Goal: Transaction & Acquisition: Purchase product/service

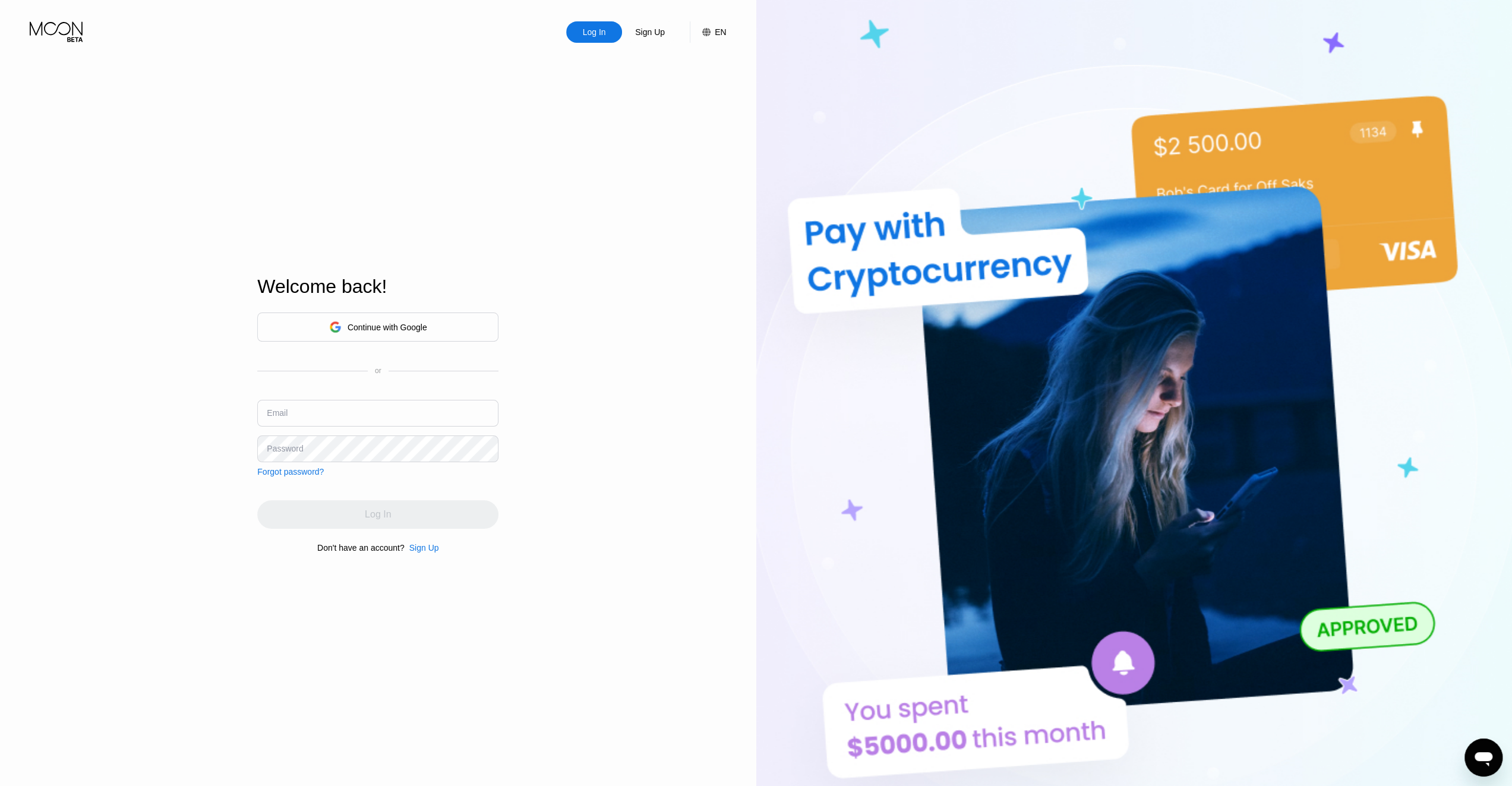
type input "donhwab@outlook.com"
click at [595, 451] on div "Log In Sign Up EN Language Select an item Save Welcome back! Continue with Goog…" at bounding box center [378, 432] width 757 height 864
click at [366, 528] on div "Log In" at bounding box center [378, 514] width 241 height 29
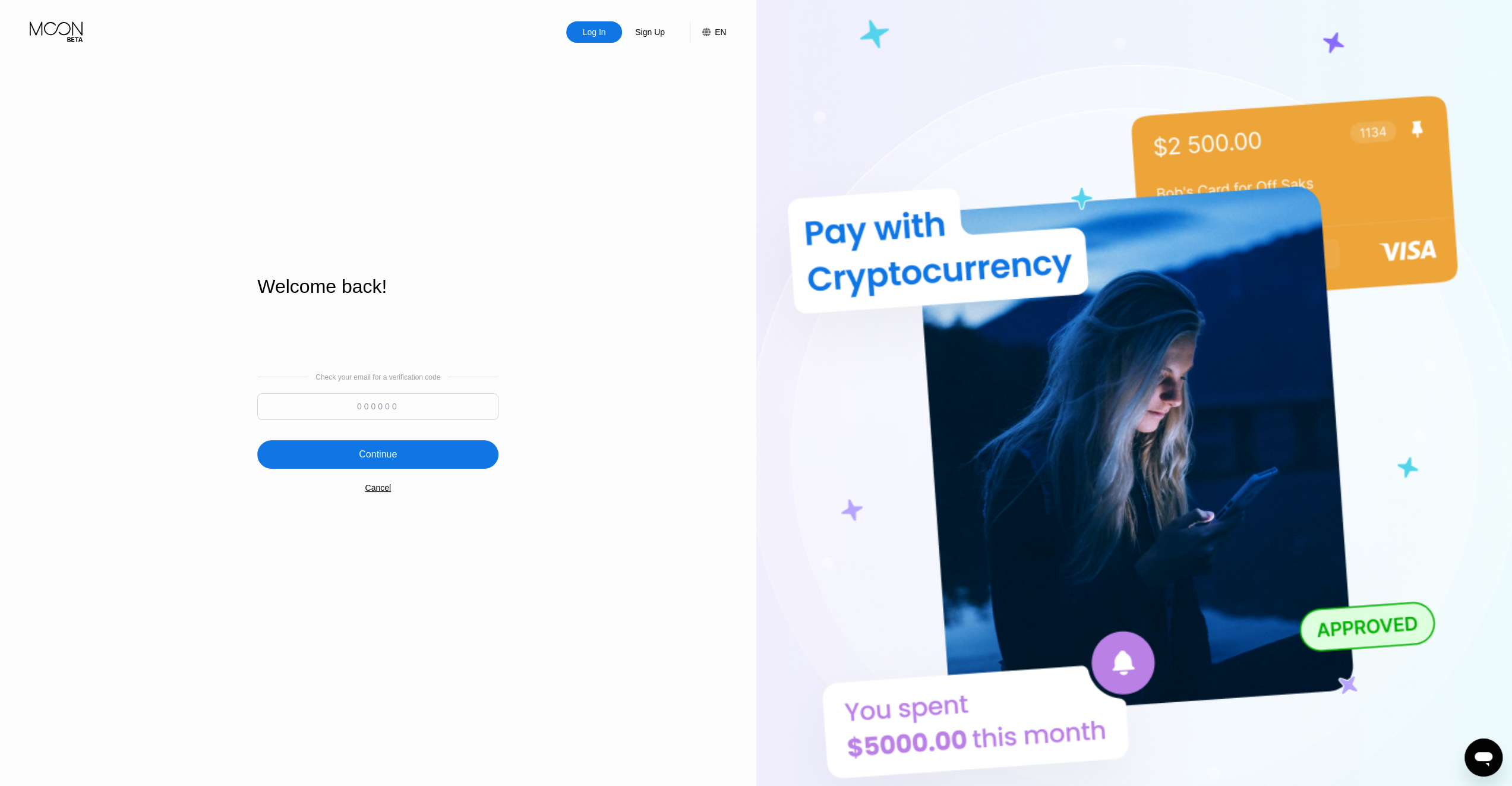
click at [563, 714] on div "Log In Sign Up EN Language Select an item Save Welcome back! Check your email f…" at bounding box center [378, 432] width 757 height 864
paste input "130939"
type input "130939"
click at [394, 456] on div "Continue" at bounding box center [378, 454] width 38 height 12
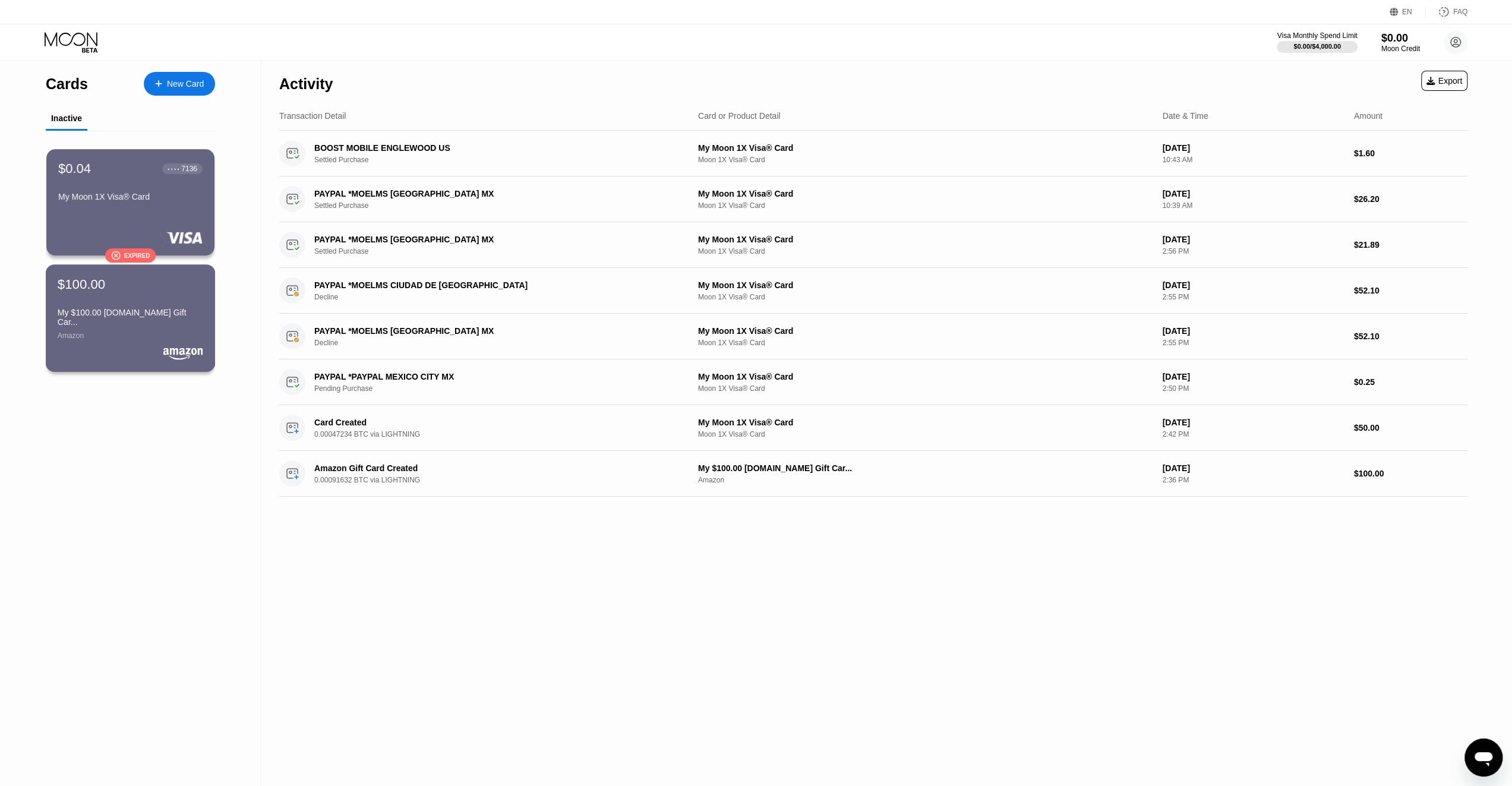
click at [142, 307] on div "$100.00 My $100.00 Amazon.com Gift Car... Amazon" at bounding box center [130, 307] width 146 height 63
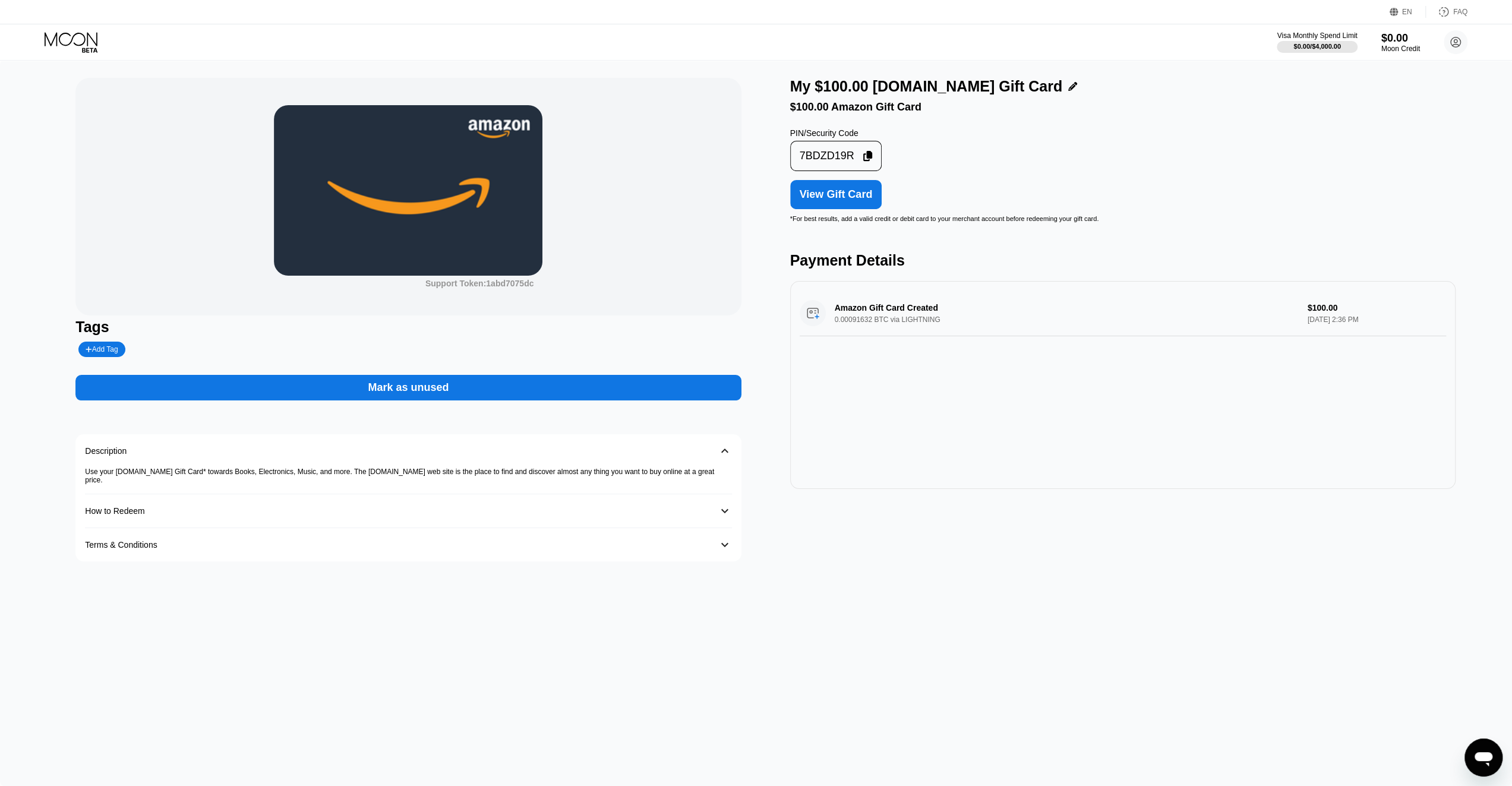
click at [844, 201] on div "View Gift Card" at bounding box center [836, 194] width 73 height 13
click at [865, 161] on icon at bounding box center [868, 156] width 9 height 11
click at [110, 354] on div "Add Tag" at bounding box center [102, 349] width 32 height 8
type input "used"
click at [70, 41] on icon at bounding box center [72, 42] width 55 height 21
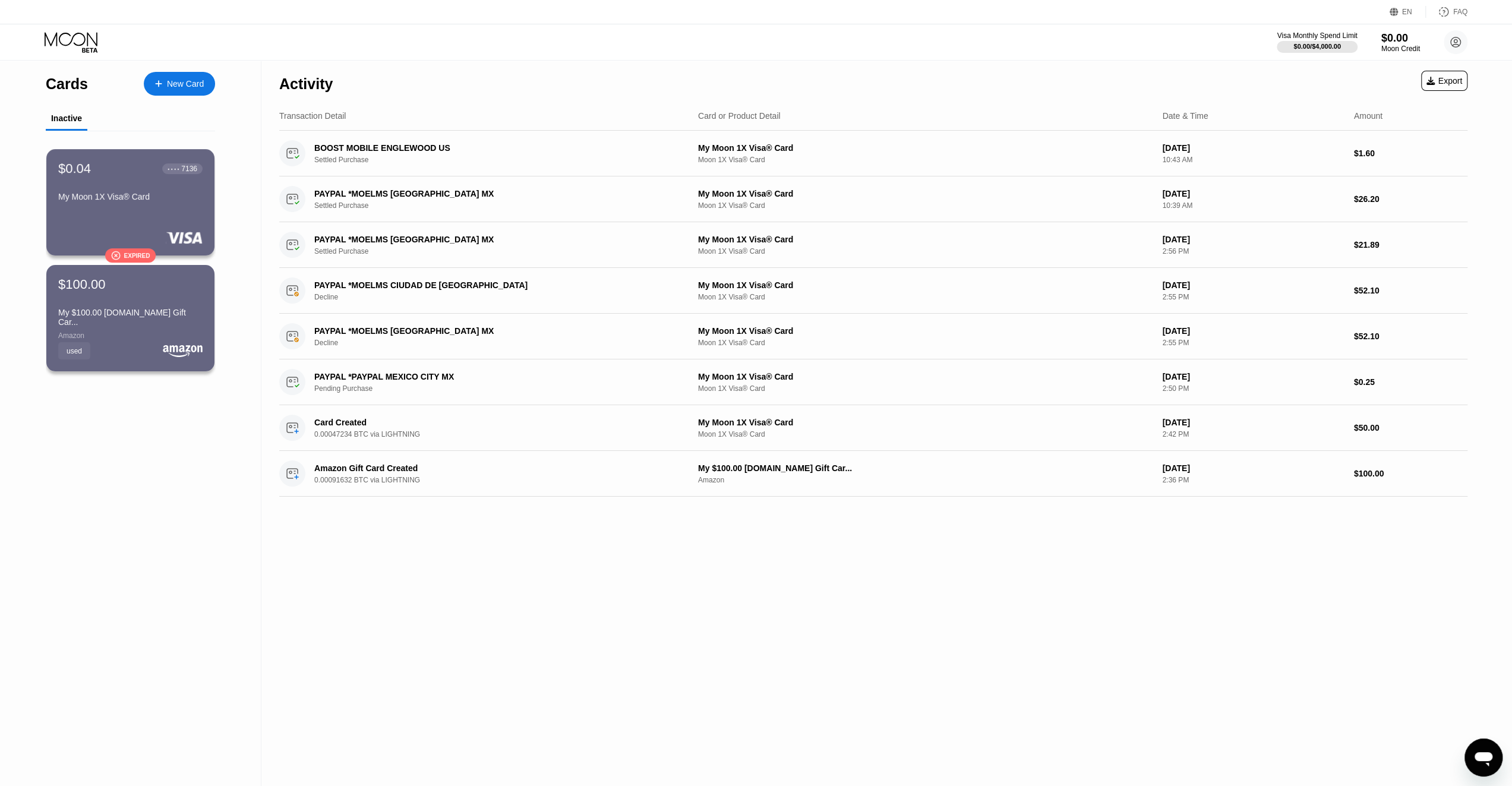
click at [68, 35] on icon at bounding box center [72, 42] width 55 height 21
click at [1459, 35] on circle at bounding box center [1456, 42] width 24 height 24
click at [1233, 72] on div "Activity Export" at bounding box center [874, 81] width 1188 height 41
click at [1397, 41] on div "$0.00" at bounding box center [1401, 37] width 40 height 13
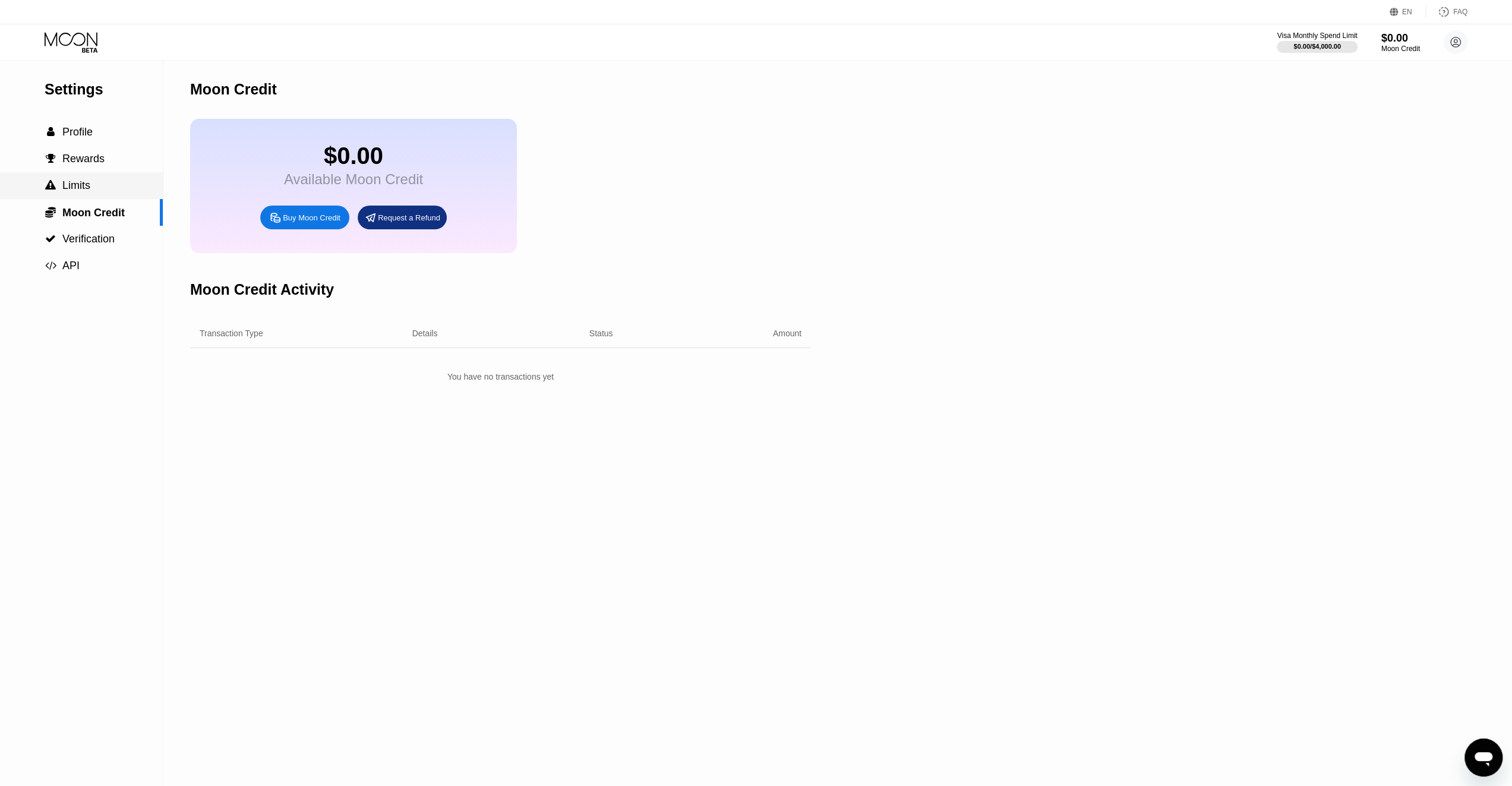
click at [94, 187] on div " Limits" at bounding box center [82, 185] width 163 height 13
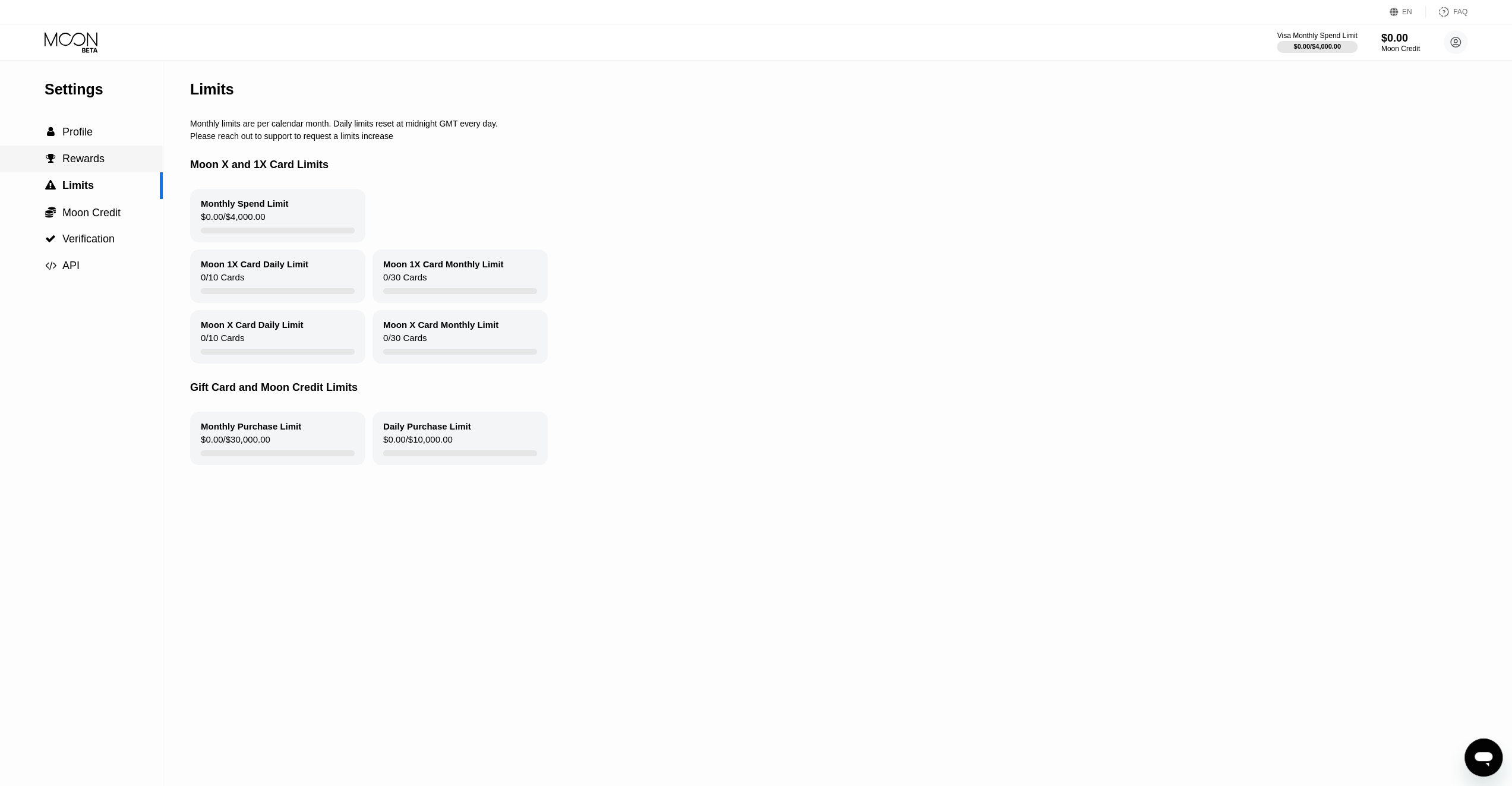
click at [90, 161] on span "Rewards" at bounding box center [83, 158] width 42 height 12
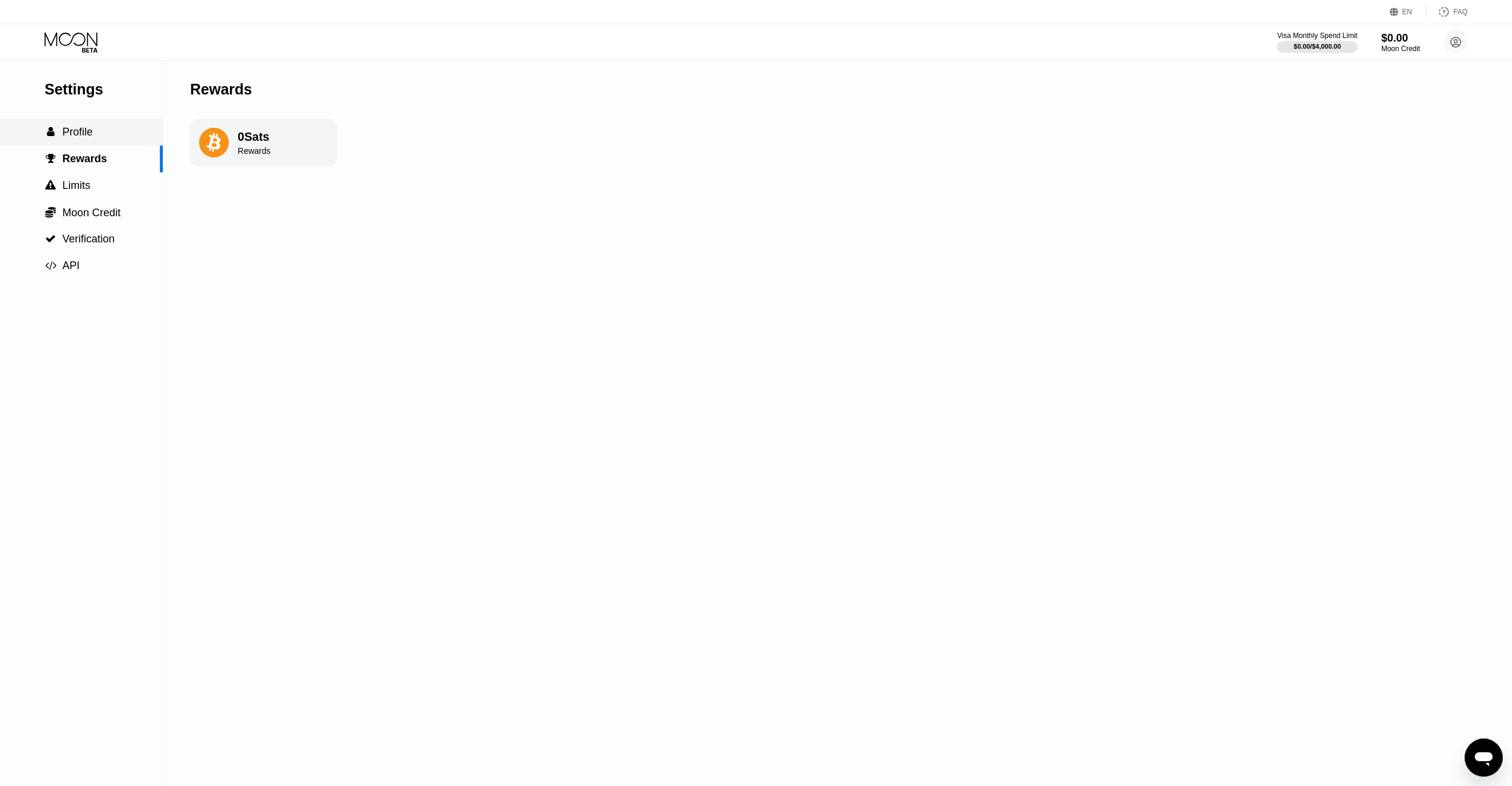
click at [83, 133] on span "Profile" at bounding box center [77, 132] width 30 height 12
click at [1390, 47] on div "Moon Credit" at bounding box center [1401, 49] width 40 height 8
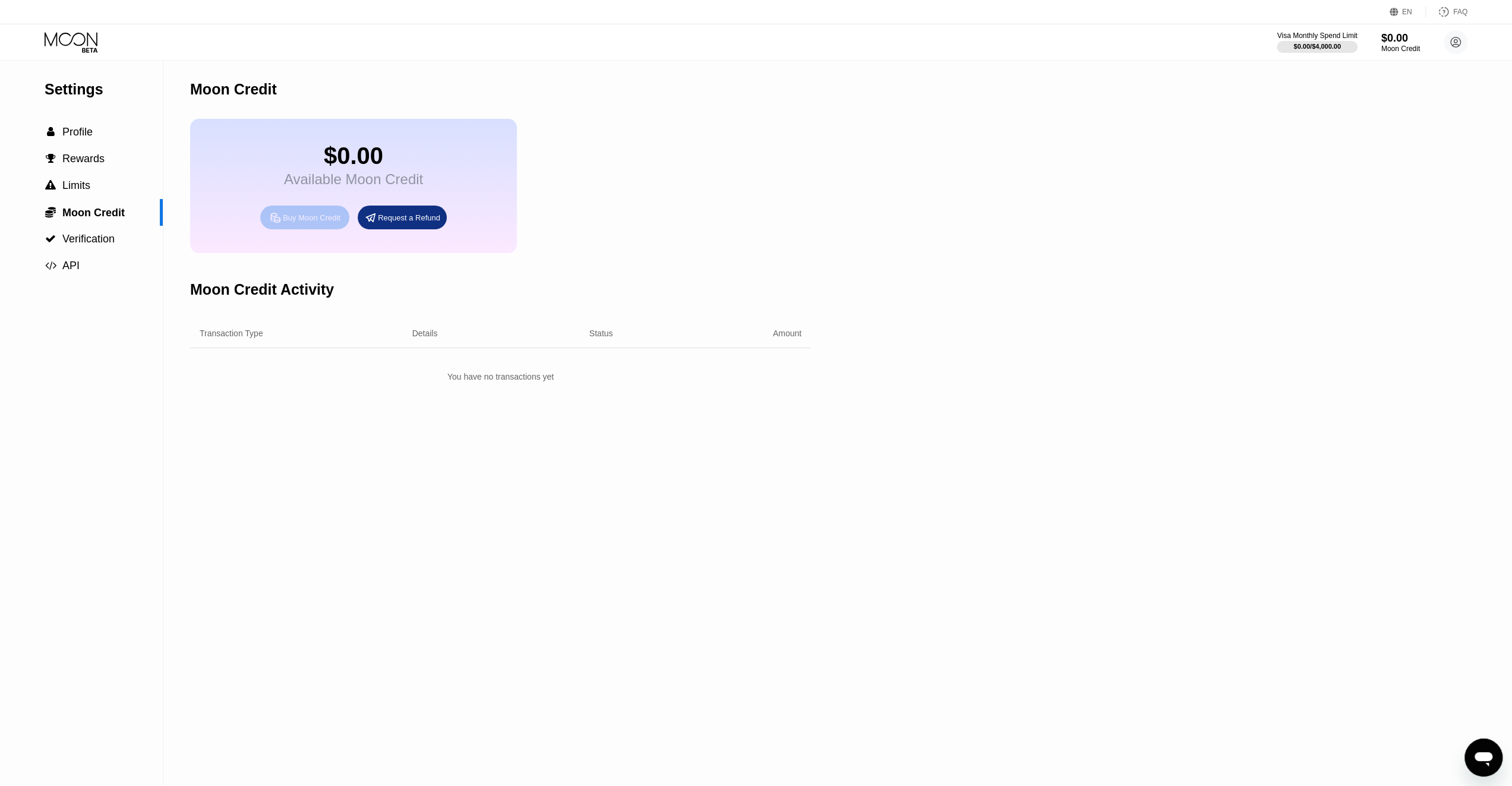
click at [313, 223] on div "Buy Moon Credit" at bounding box center [311, 217] width 57 height 10
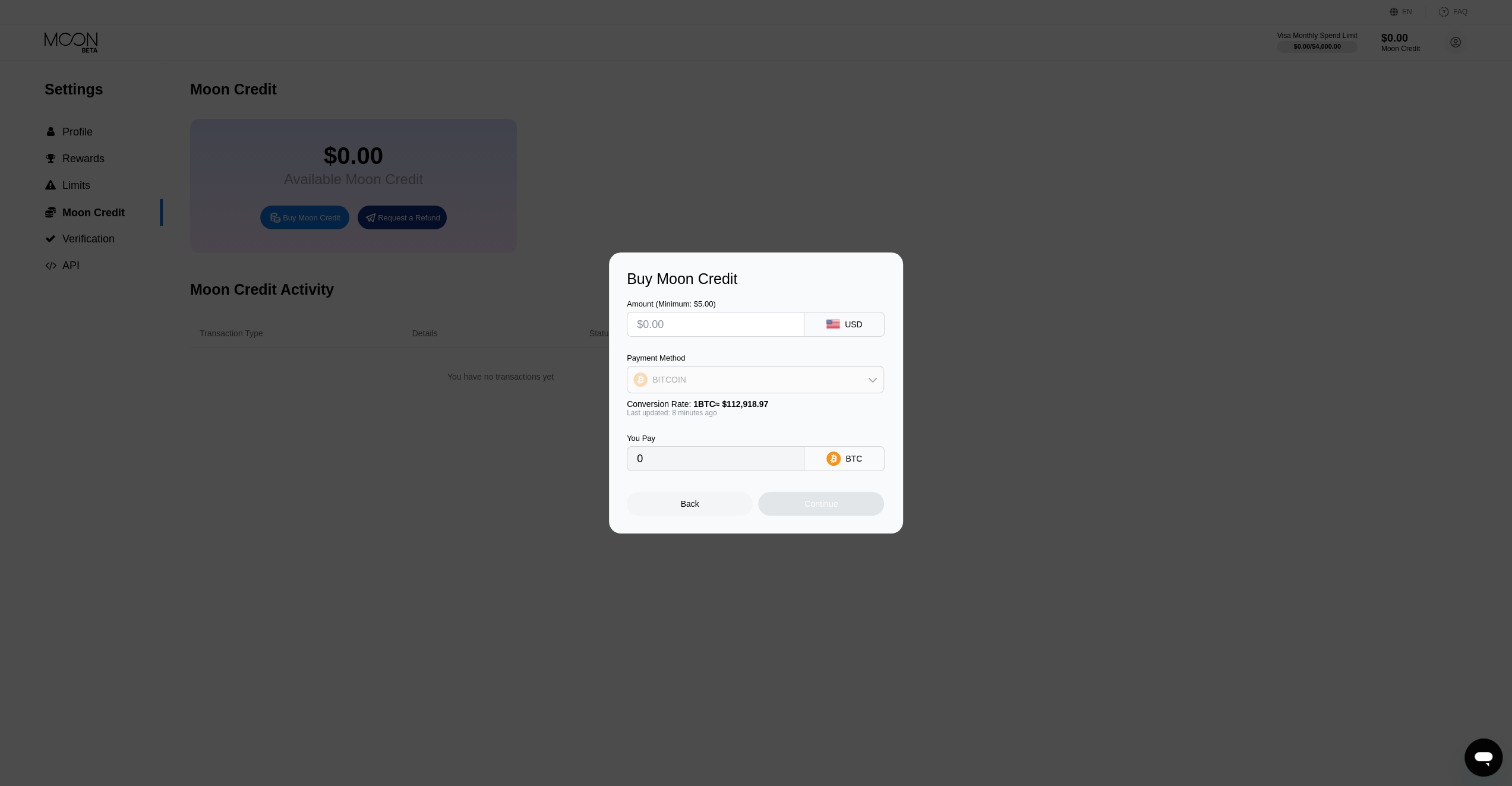
click at [868, 375] on icon at bounding box center [873, 380] width 9 height 9
click at [848, 469] on div "BTC" at bounding box center [845, 458] width 80 height 25
click at [848, 463] on div "BTC" at bounding box center [854, 458] width 17 height 9
click at [861, 382] on div "BITCOIN" at bounding box center [755, 380] width 256 height 24
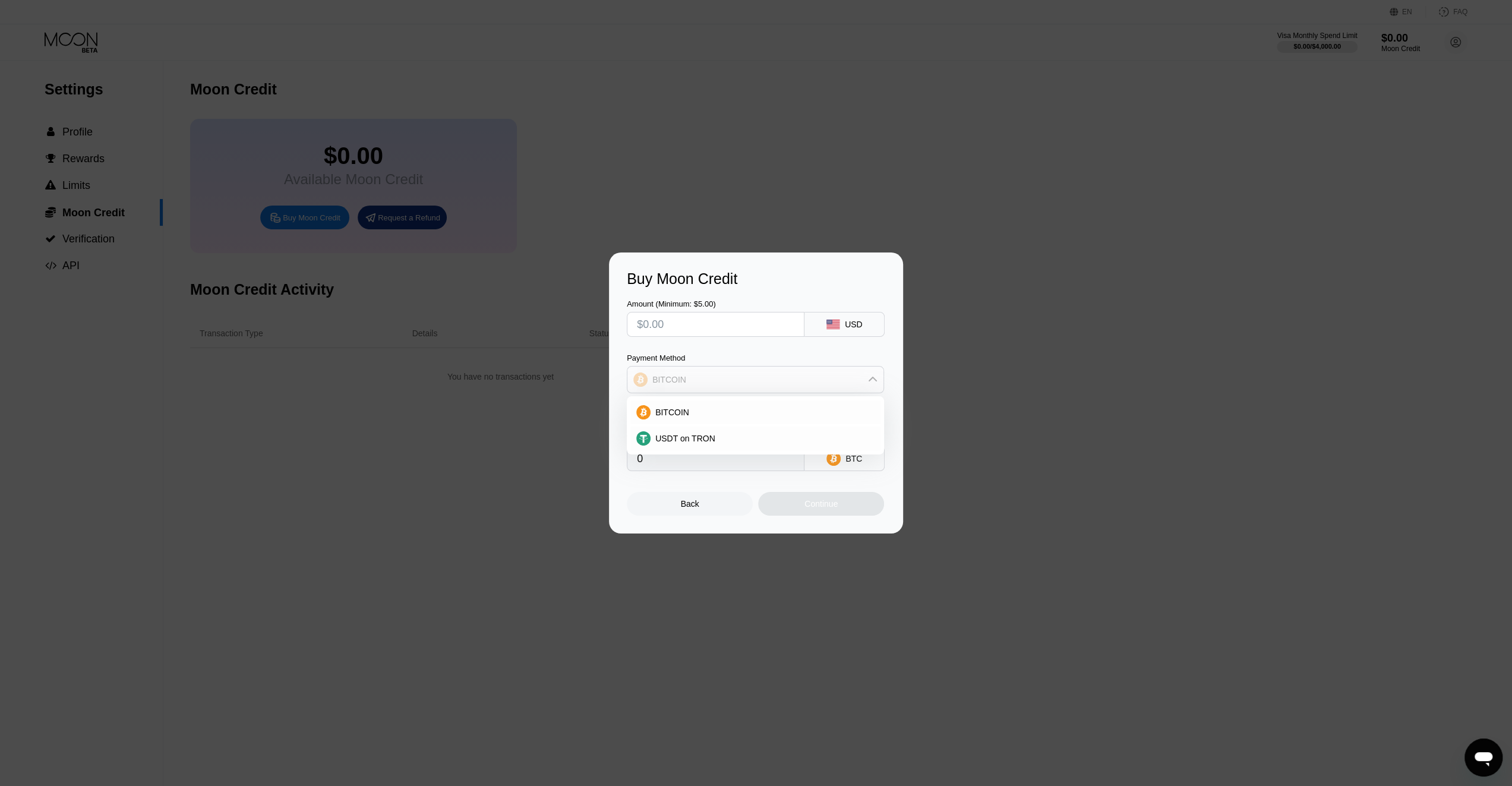
click at [861, 382] on div "BITCOIN" at bounding box center [755, 380] width 256 height 24
click at [902, 413] on div "Buy Moon Credit Amount (Minimum: $5.00) USD Payment Method BITCOIN Conversion R…" at bounding box center [756, 393] width 294 height 281
click at [740, 328] on input "text" at bounding box center [716, 325] width 158 height 24
type input "$5"
type input "0.00004431"
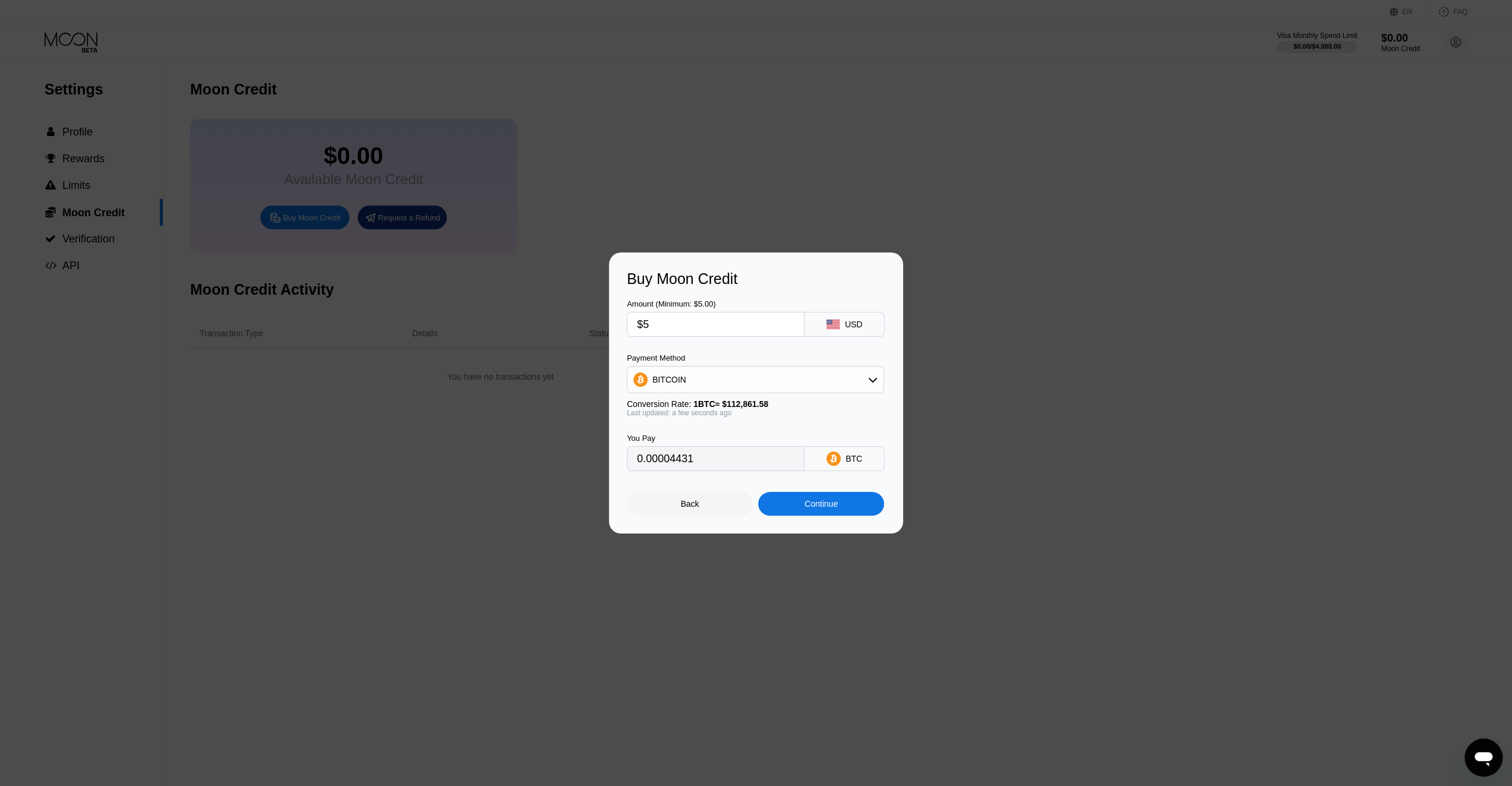
type input "$5"
click at [858, 380] on div "BITCOIN" at bounding box center [755, 380] width 256 height 24
click at [846, 506] on div "Continue" at bounding box center [821, 504] width 126 height 24
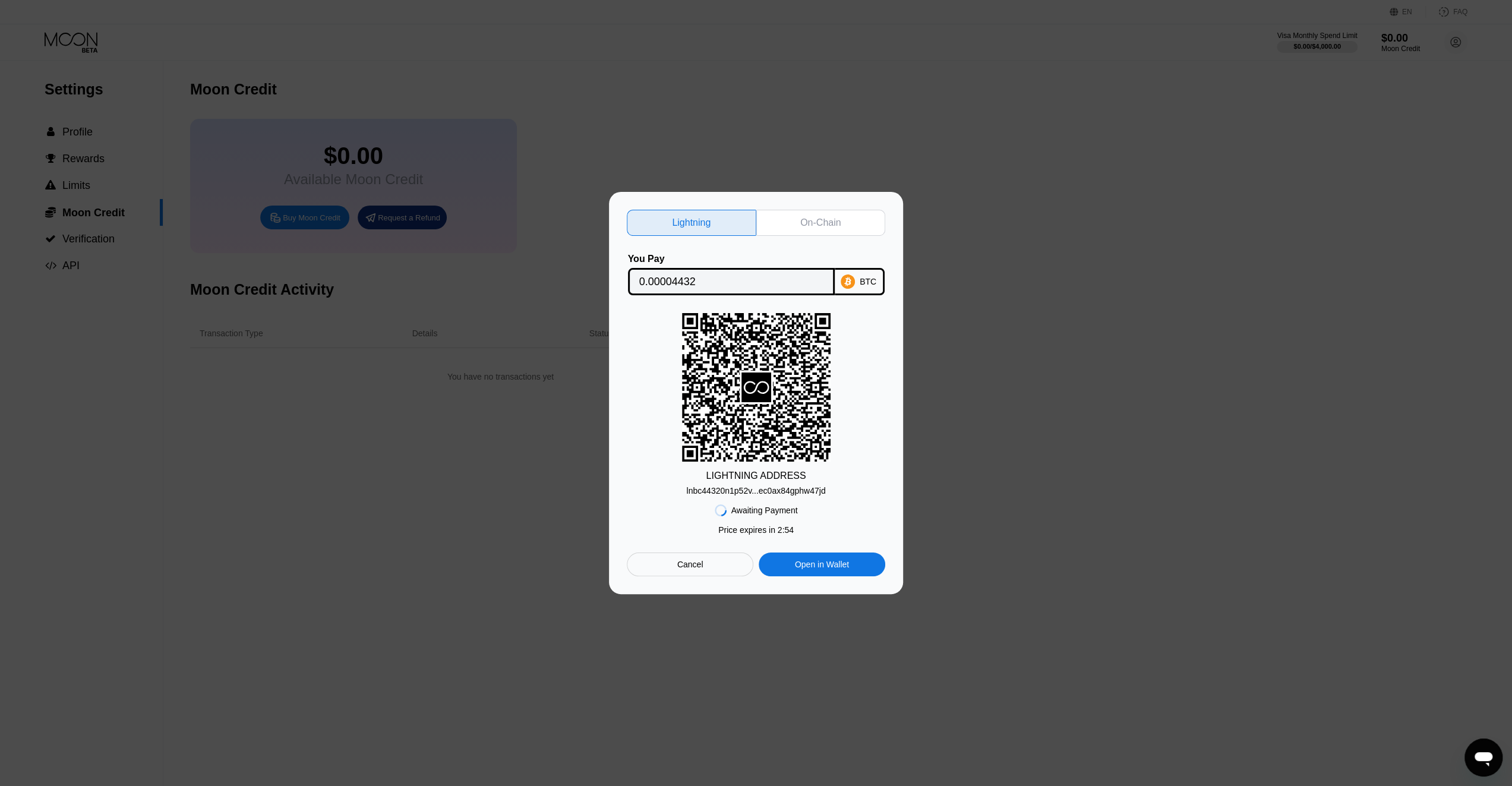
click at [703, 567] on div "Cancel" at bounding box center [690, 565] width 126 height 24
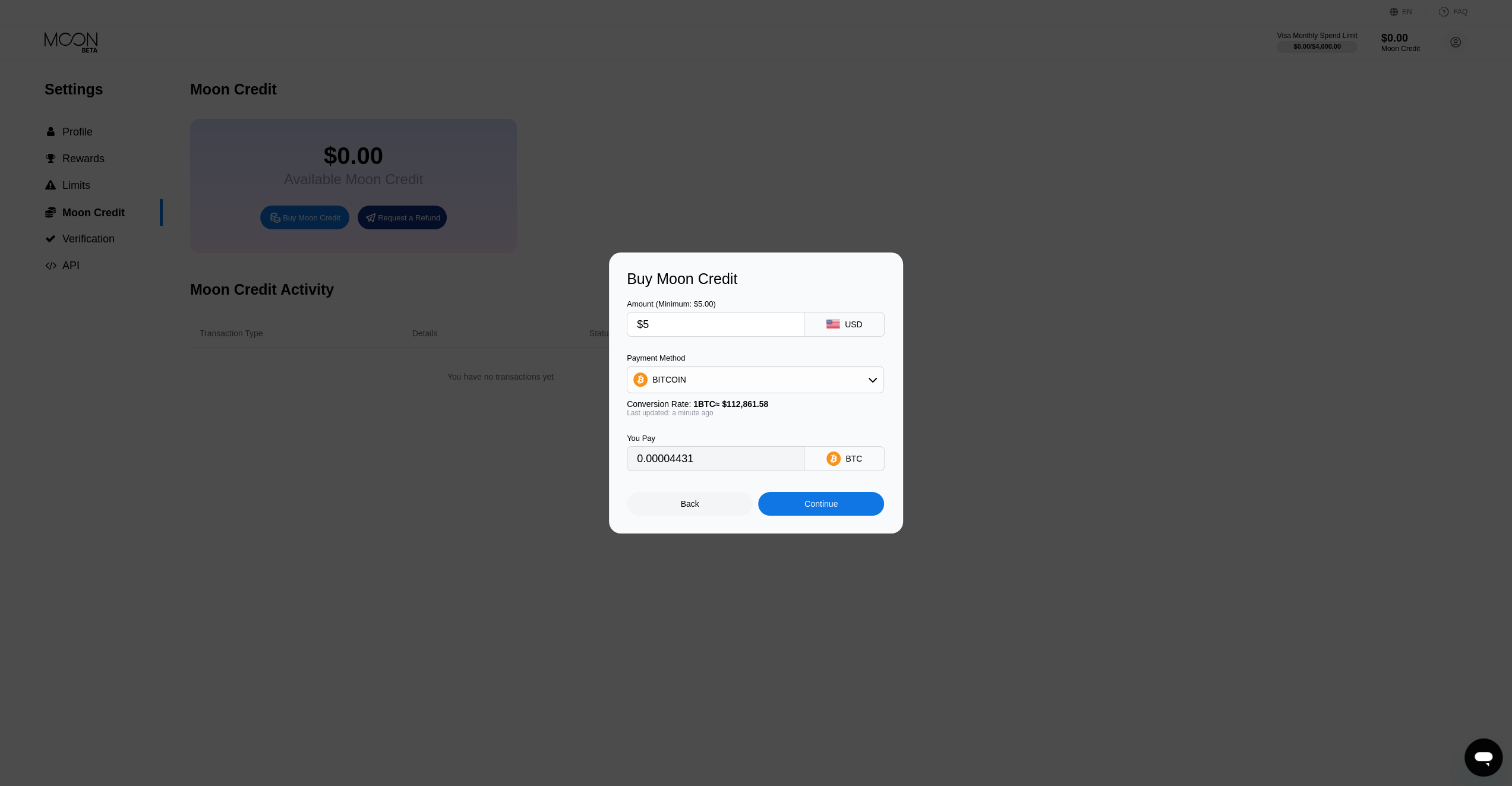
click at [690, 505] on div "Back" at bounding box center [690, 504] width 19 height 9
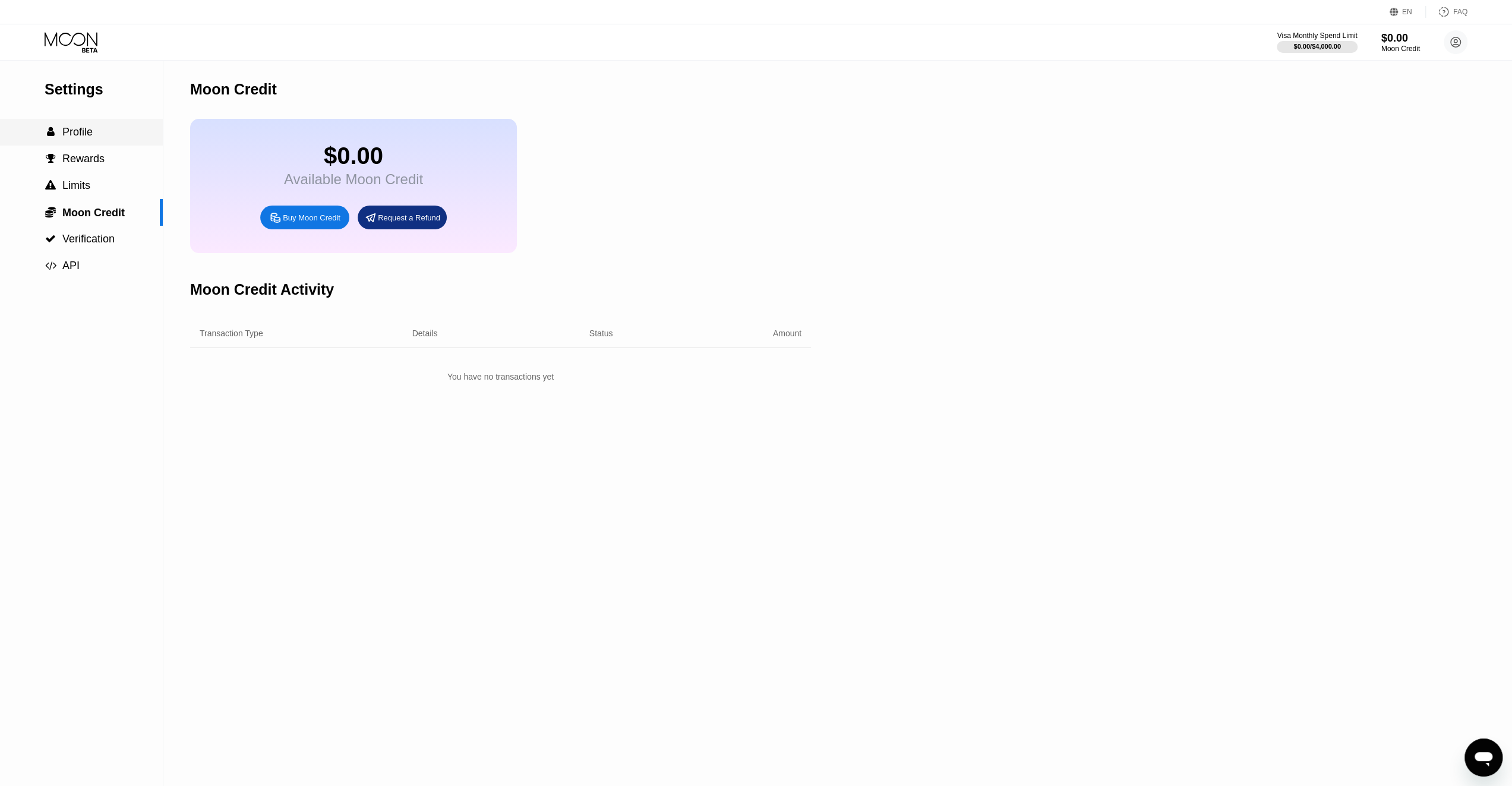
click at [74, 129] on span "Profile" at bounding box center [77, 132] width 30 height 12
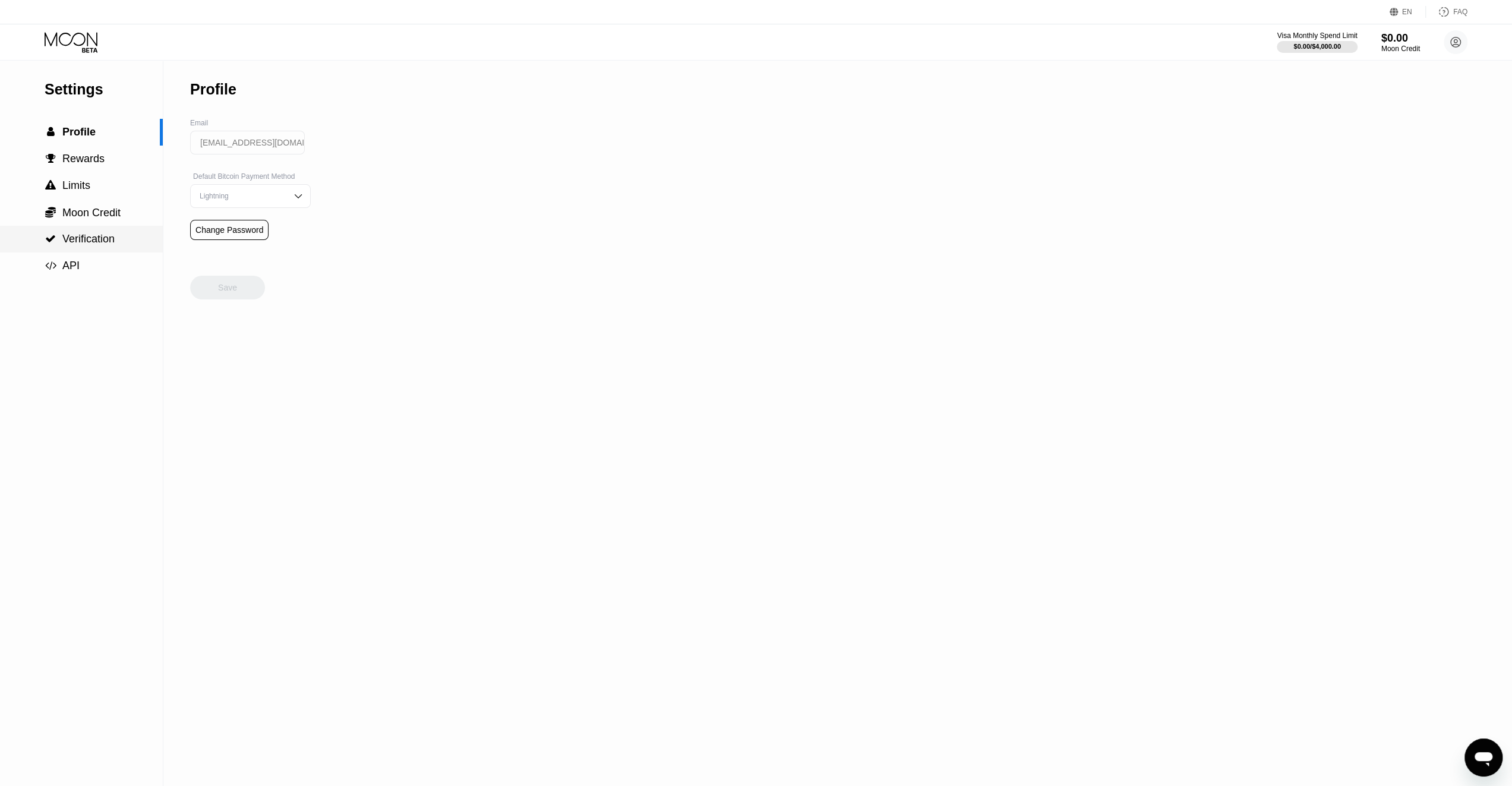
click at [98, 245] on span "Verification" at bounding box center [88, 239] width 52 height 12
click at [76, 219] on span "Moon Credit" at bounding box center [91, 213] width 58 height 12
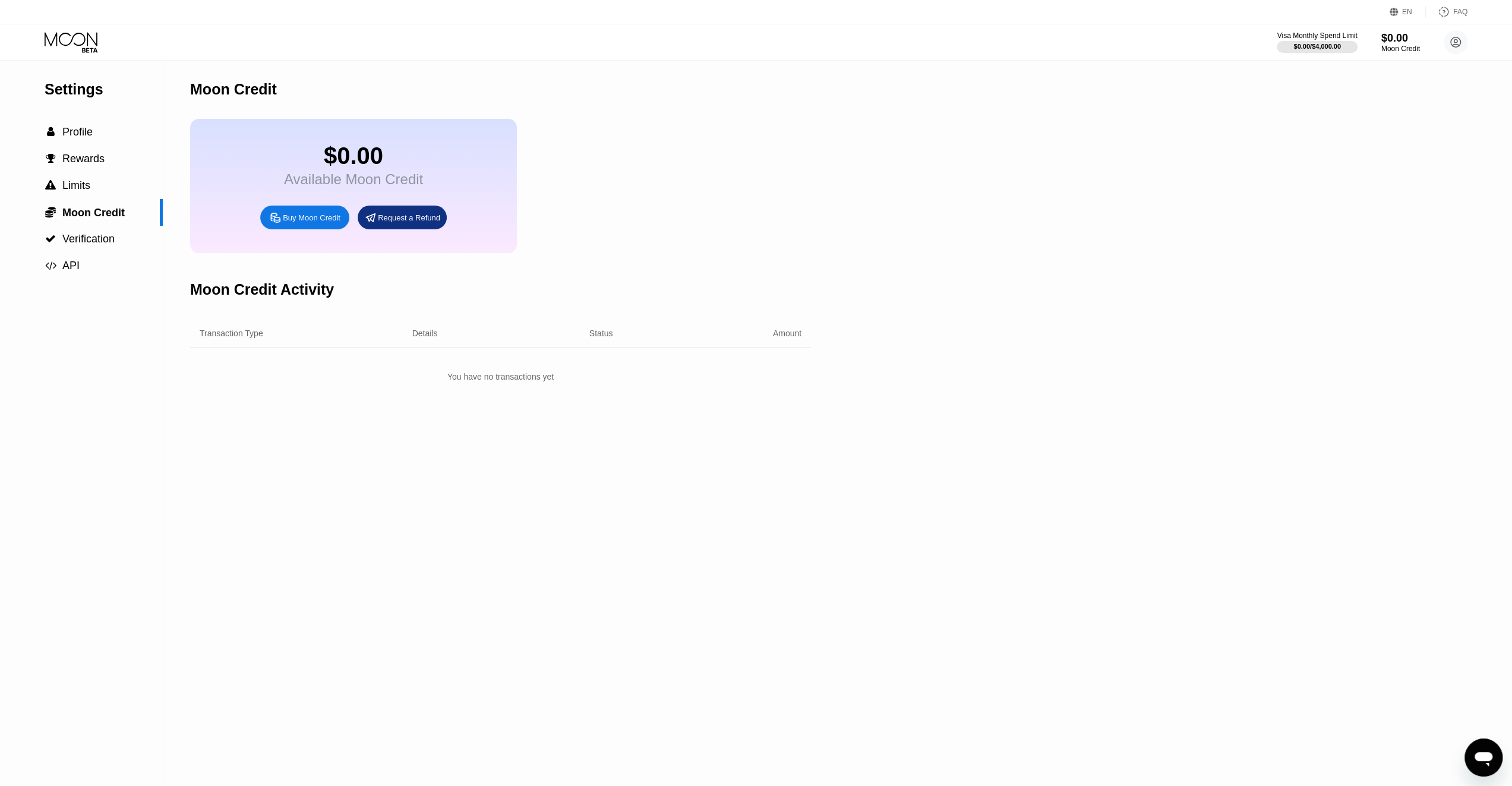
click at [229, 338] on div "Transaction Type" at bounding box center [231, 334] width 64 height 9
click at [420, 334] on div "Transaction Type Details Status Amount" at bounding box center [500, 334] width 621 height 29
click at [418, 348] on div "Transaction Type Details Status Amount" at bounding box center [500, 334] width 621 height 29
click at [425, 338] on div "Details" at bounding box center [425, 334] width 25 height 9
click at [67, 186] on span "Limits" at bounding box center [76, 185] width 28 height 12
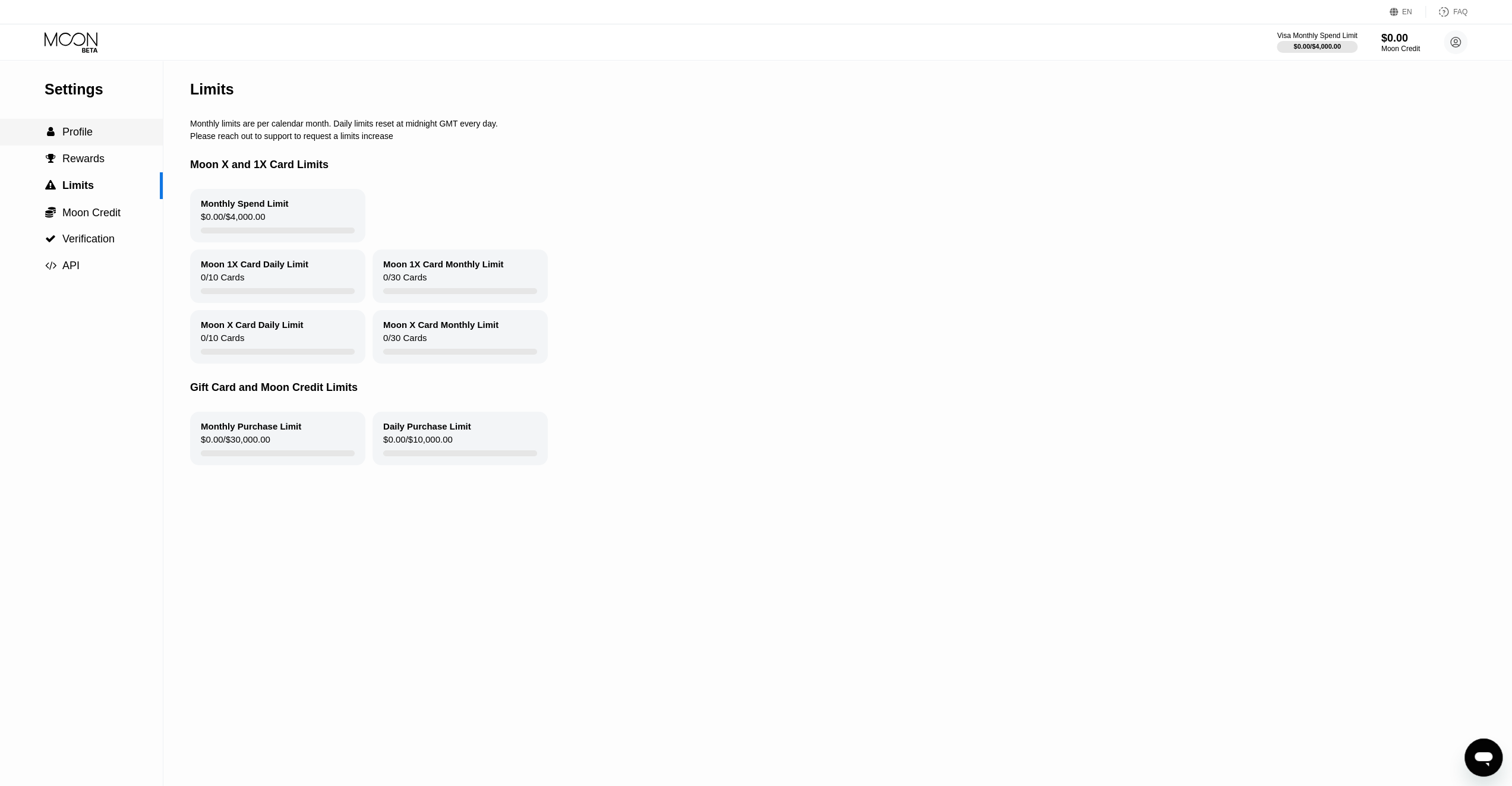
click at [72, 126] on div " Profile" at bounding box center [82, 132] width 163 height 27
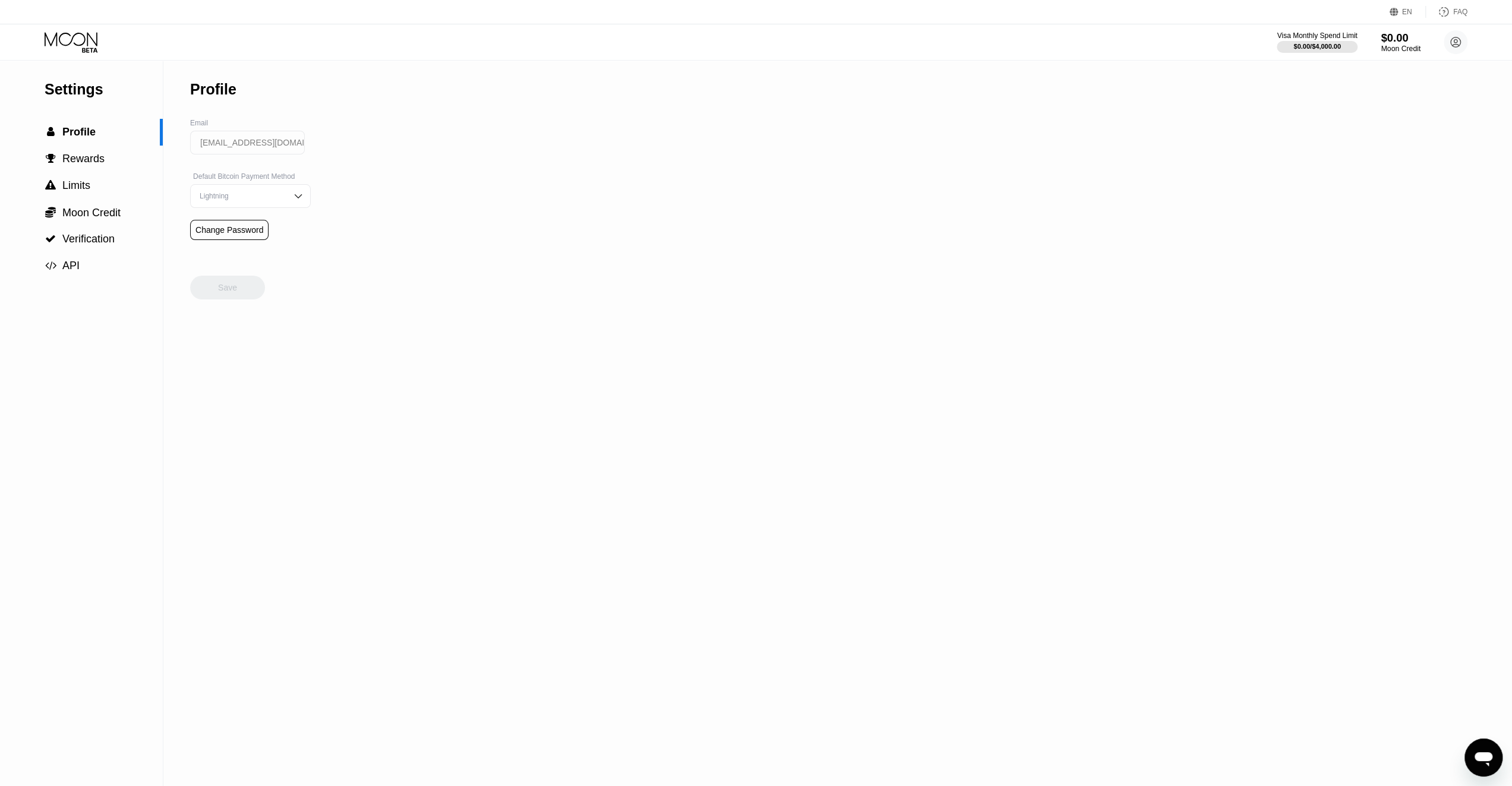
click at [1398, 49] on div "Moon Credit" at bounding box center [1401, 49] width 40 height 8
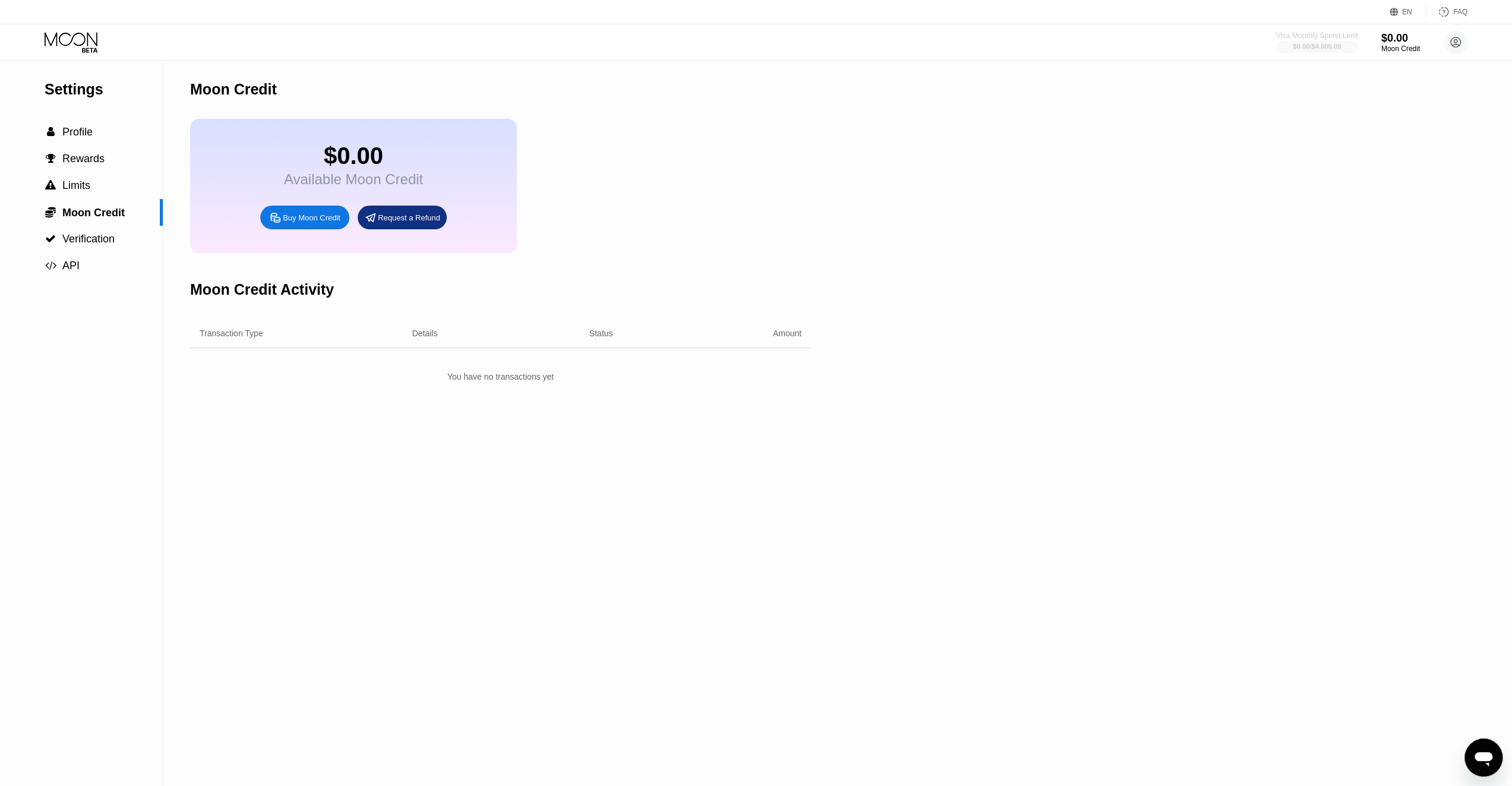
click at [1318, 48] on div "$0.00 / $4,000.00" at bounding box center [1317, 46] width 48 height 7
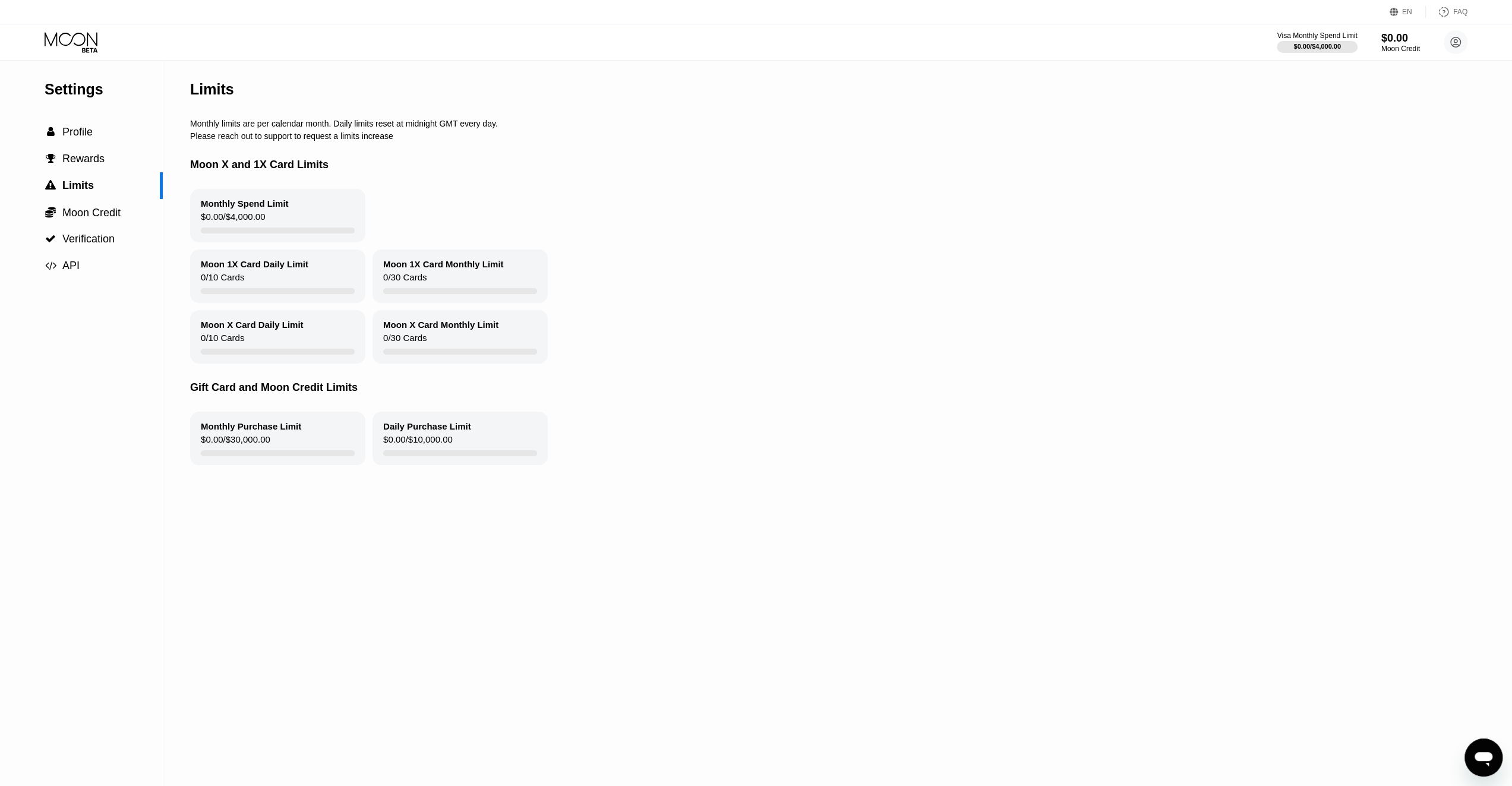
click at [404, 431] on div "Daily Purchase Limit" at bounding box center [427, 426] width 88 height 10
click at [68, 35] on icon at bounding box center [72, 42] width 55 height 21
